Goal: Communication & Community: Participate in discussion

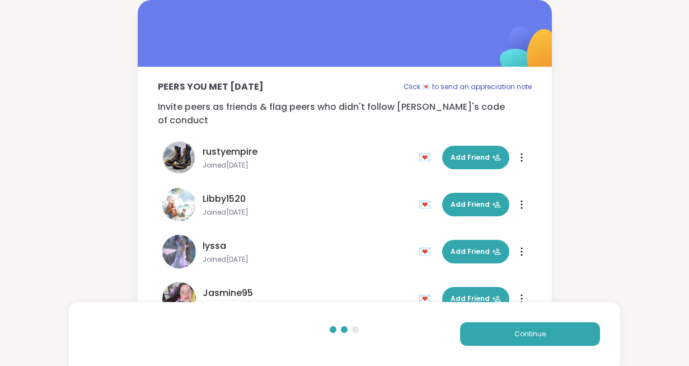
click at [548, 339] on button "Continue" at bounding box center [530, 334] width 140 height 24
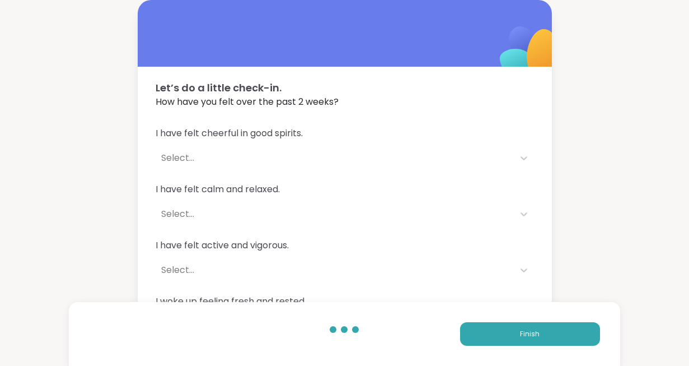
click at [548, 339] on button "Finish" at bounding box center [530, 334] width 140 height 24
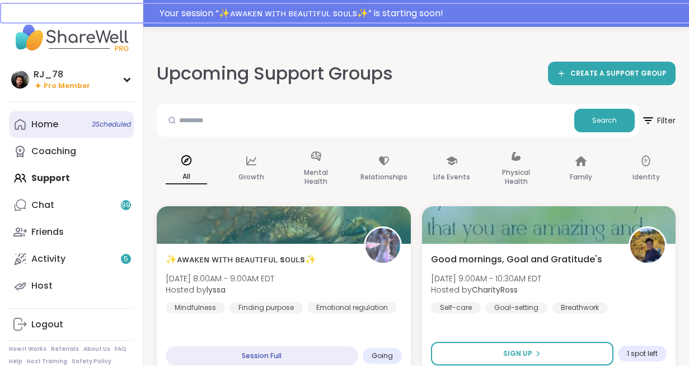
click at [83, 122] on link "Home 3 Scheduled" at bounding box center [71, 124] width 125 height 27
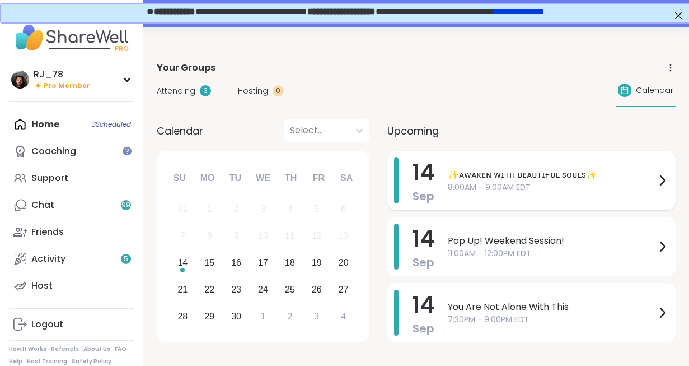
click at [486, 184] on span "8:00AM - 9:00AM EDT" at bounding box center [552, 187] width 208 height 12
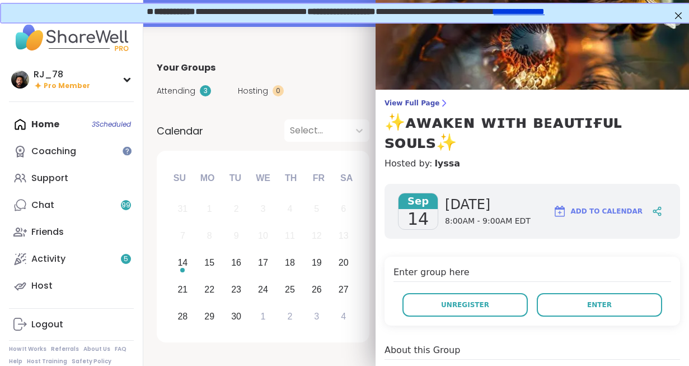
click at [486, 195] on span "[DATE]" at bounding box center [488, 204] width 86 height 18
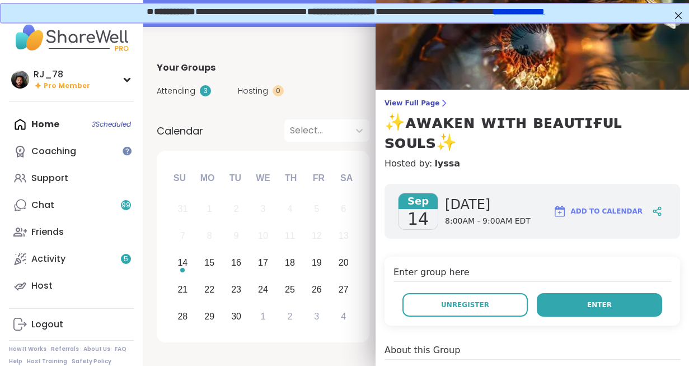
click at [604, 300] on span "Enter" at bounding box center [599, 305] width 25 height 10
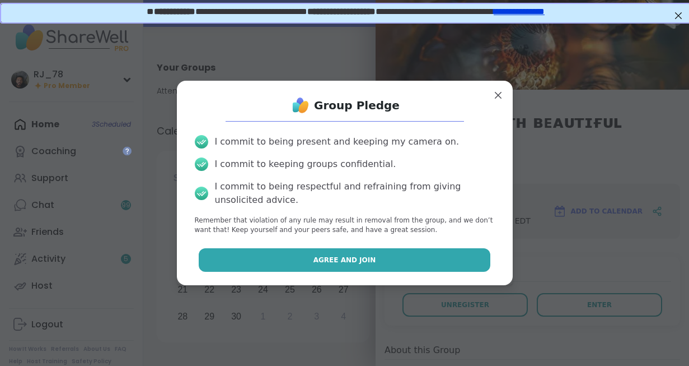
click at [425, 262] on button "Agree and Join" at bounding box center [345, 260] width 292 height 24
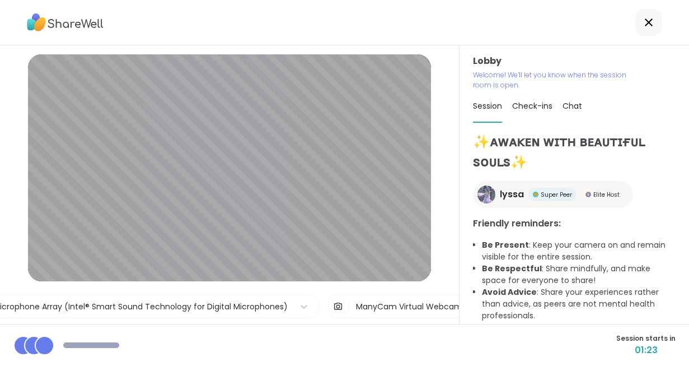
click at [403, 302] on div "ManyCam Virtual Webcam" at bounding box center [409, 307] width 106 height 12
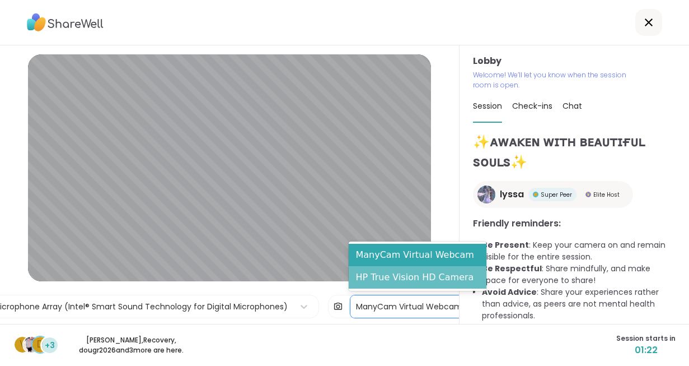
click at [411, 277] on div "HP True Vision HD Camera" at bounding box center [418, 277] width 138 height 22
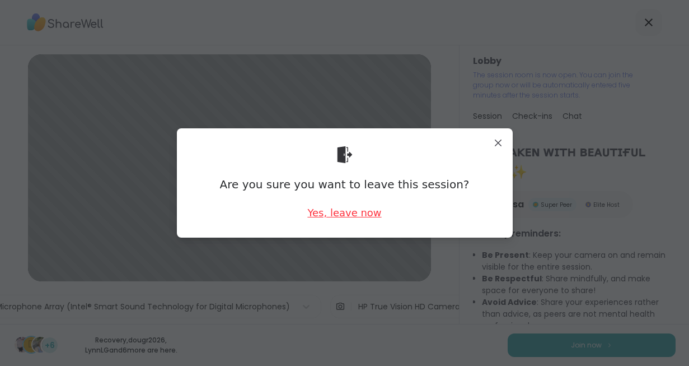
click at [338, 213] on div "Yes, leave now" at bounding box center [344, 213] width 74 height 14
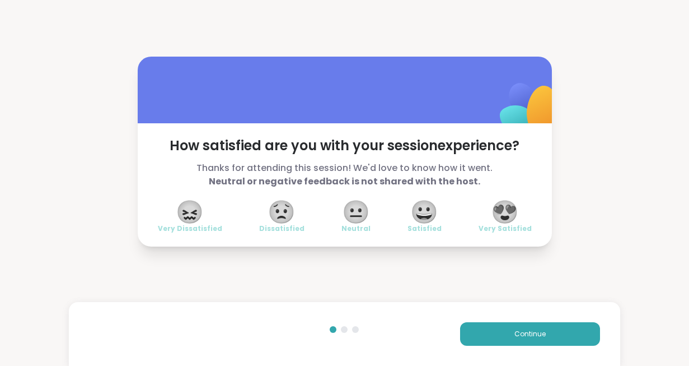
click at [552, 347] on div "Continue" at bounding box center [345, 334] width 552 height 64
click at [545, 335] on span "Continue" at bounding box center [530, 334] width 31 height 10
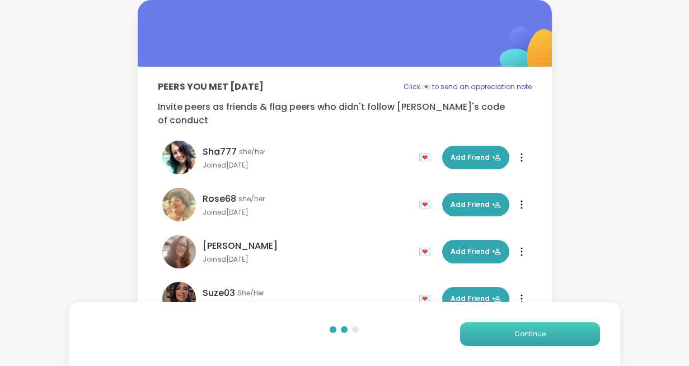
click at [545, 335] on span "Continue" at bounding box center [530, 334] width 31 height 10
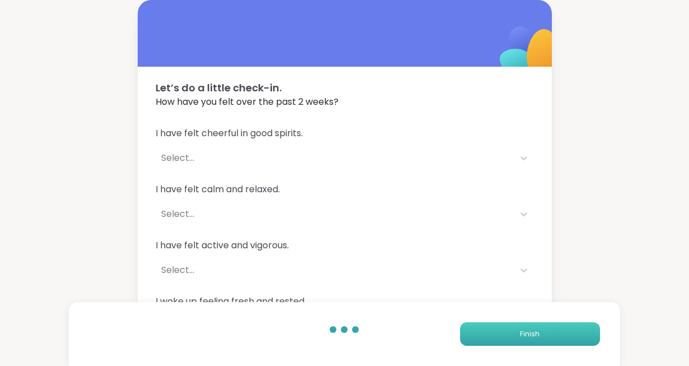
click at [545, 335] on button "Finish" at bounding box center [530, 334] width 140 height 24
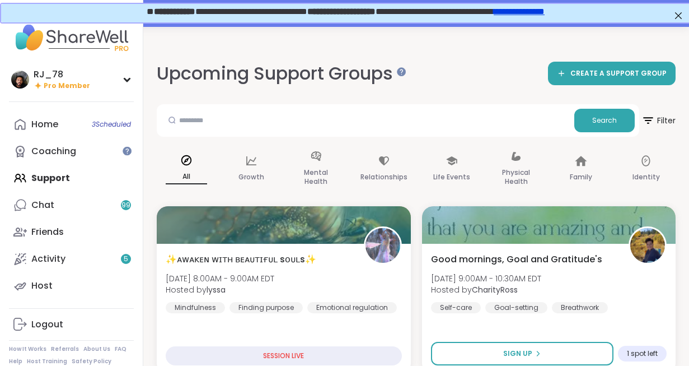
click at [52, 181] on div "Home 3 Scheduled Coaching Support Chat 99 Friends Activity 5 Host" at bounding box center [71, 205] width 125 height 188
click at [102, 212] on link "Chat 99" at bounding box center [71, 205] width 125 height 27
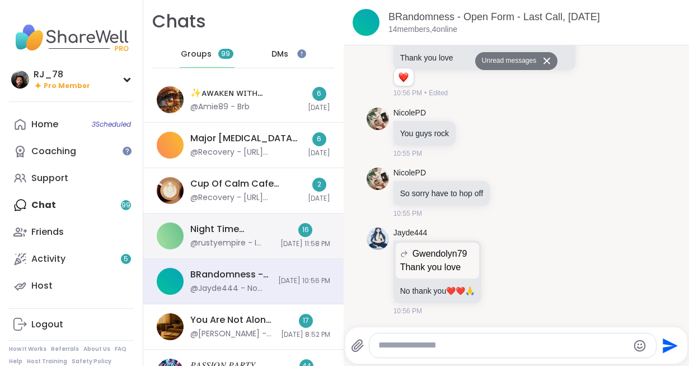
click at [219, 249] on div "Night Time Reflection and/or Body Doubling, [DATE] @rustyempire - I never did h…" at bounding box center [243, 235] width 200 height 45
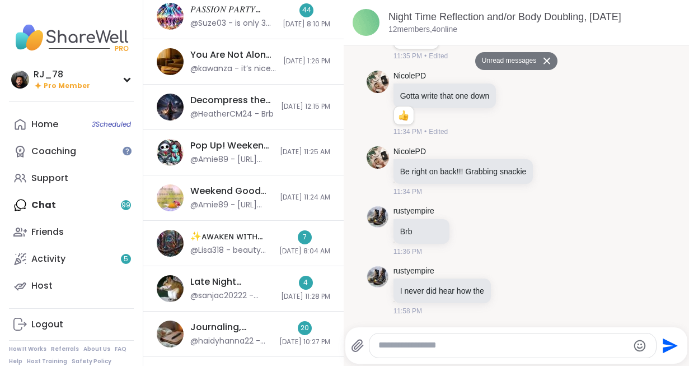
scroll to position [358, 0]
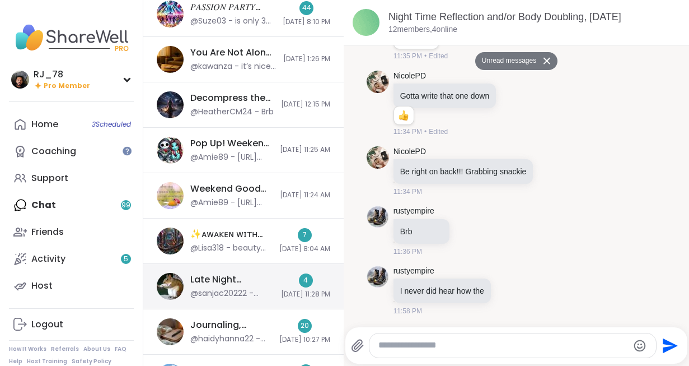
click at [239, 286] on div "Late Night Support - chat, games, body double, [DATE] @sanjac20222 - Phone is f…" at bounding box center [232, 286] width 84 height 26
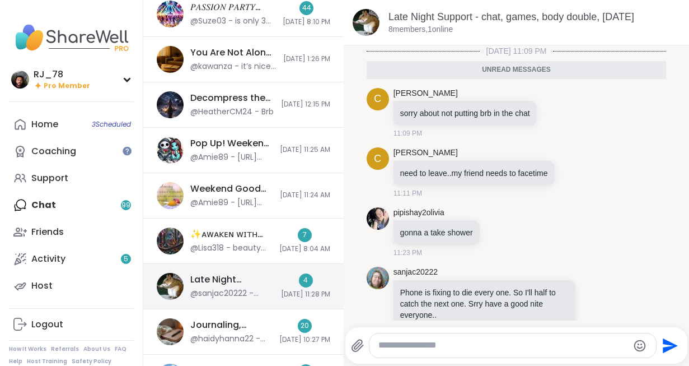
scroll to position [24, 0]
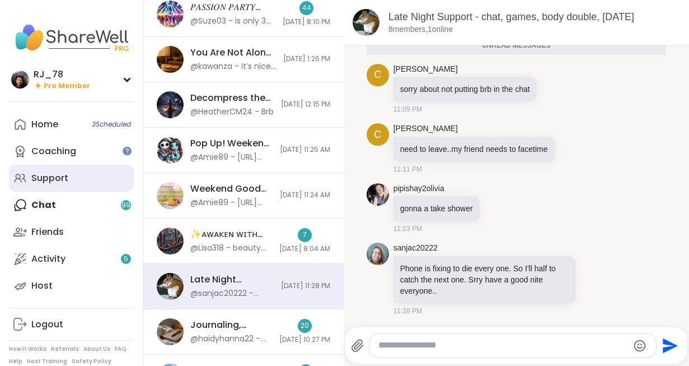
click at [59, 174] on div "Support" at bounding box center [49, 178] width 37 height 12
